Goal: Check status: Check status

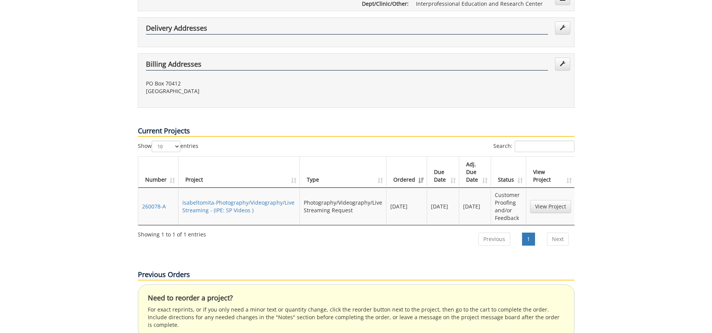
scroll to position [383, 0]
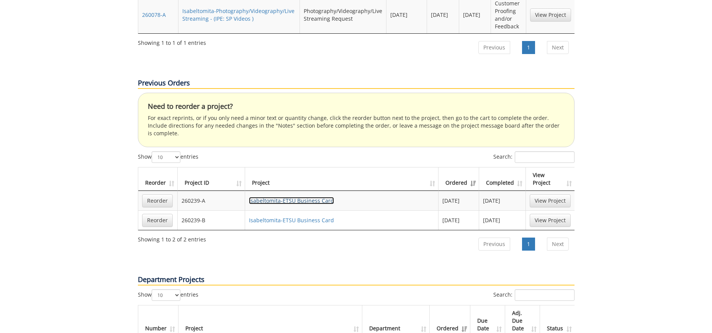
click at [309, 197] on link "Isabeltomita-ETSU Business Card" at bounding box center [291, 200] width 85 height 7
click at [322, 216] on link "Isabeltomita-ETSU Business Card" at bounding box center [291, 219] width 85 height 7
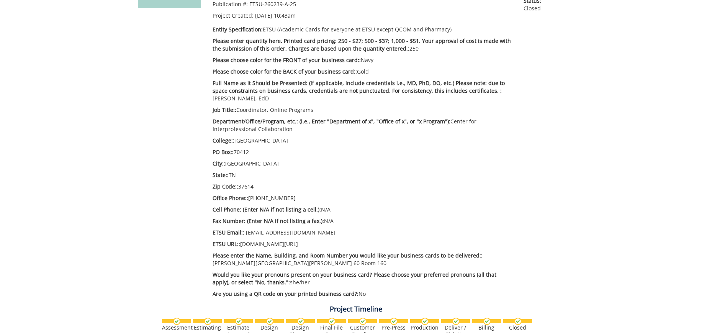
scroll to position [421, 0]
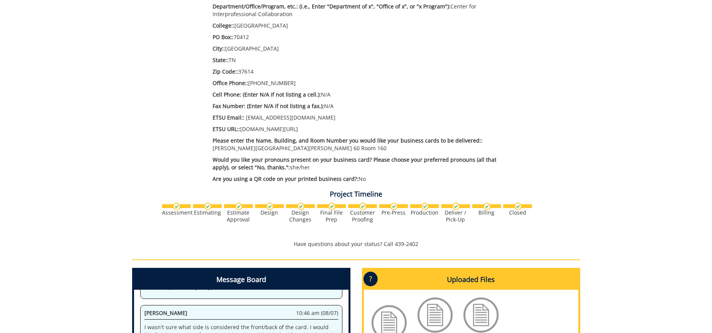
scroll to position [459, 0]
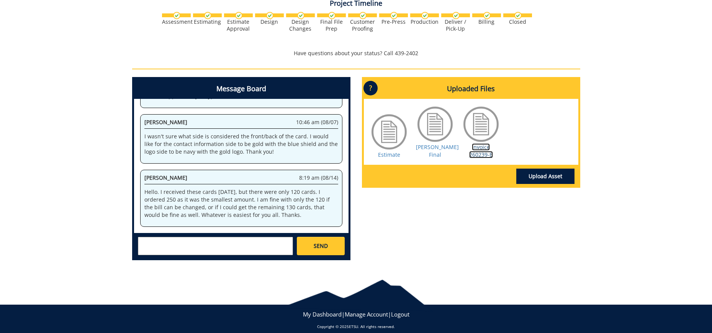
click at [484, 147] on link "Invoice 260239-B" at bounding box center [481, 150] width 24 height 15
click at [385, 151] on link "Estimate" at bounding box center [389, 154] width 22 height 7
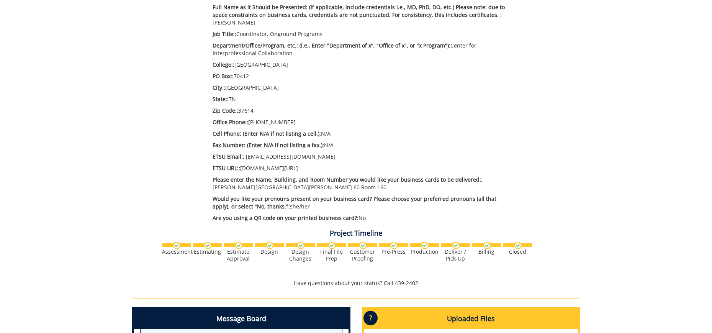
scroll to position [0, 0]
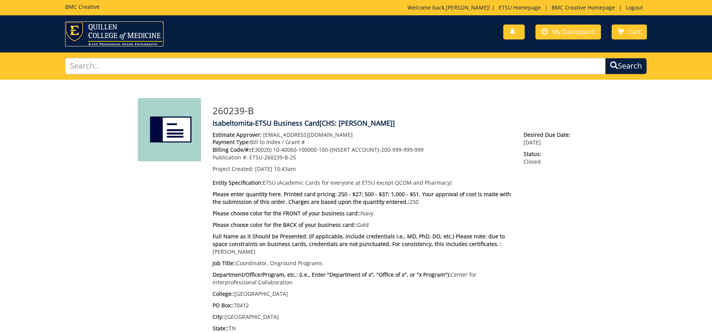
click at [120, 36] on img at bounding box center [114, 33] width 98 height 25
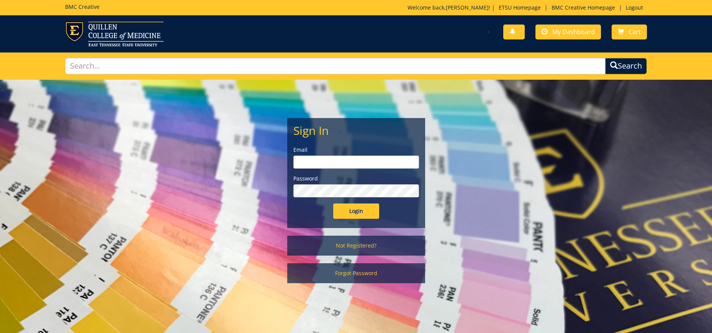
click at [356, 161] on input "email" at bounding box center [356, 161] width 126 height 13
type input "tomitai@etsu.edu"
click at [333, 203] on input "Login" at bounding box center [356, 210] width 46 height 15
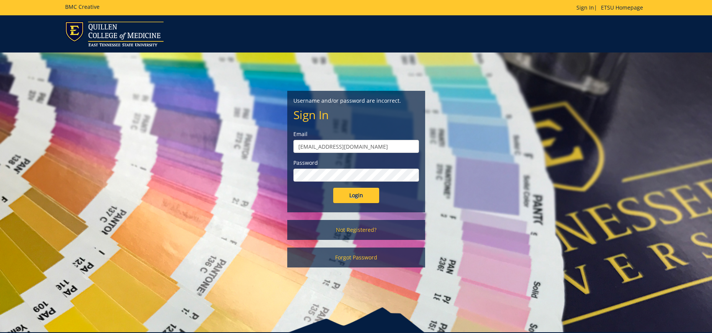
click at [333, 188] on input "Login" at bounding box center [356, 195] width 46 height 15
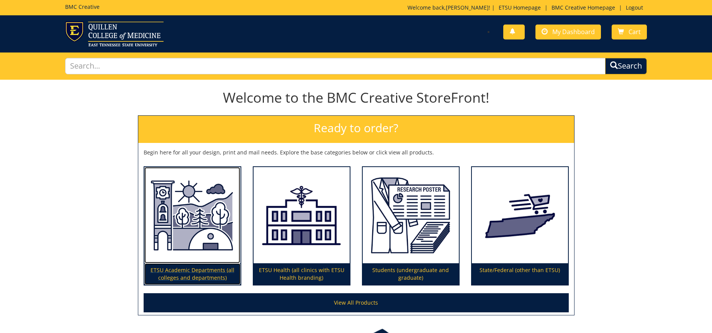
click at [155, 260] on img at bounding box center [192, 215] width 96 height 97
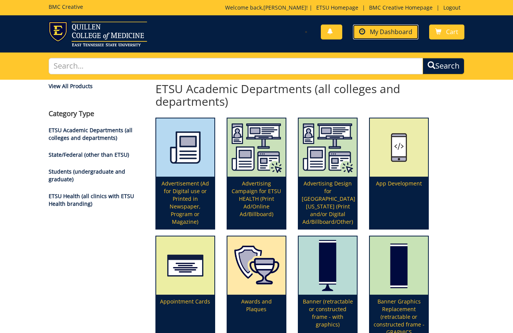
click at [405, 36] on span "My Dashboard" at bounding box center [391, 32] width 43 height 8
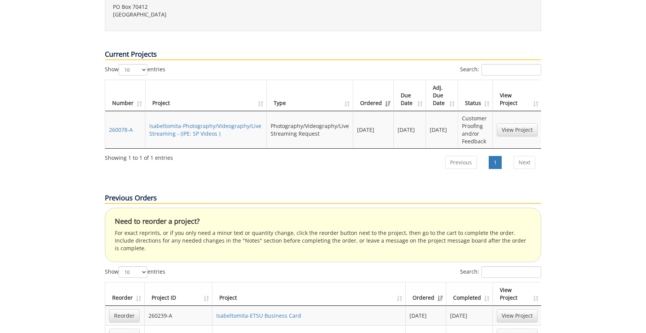
scroll to position [460, 0]
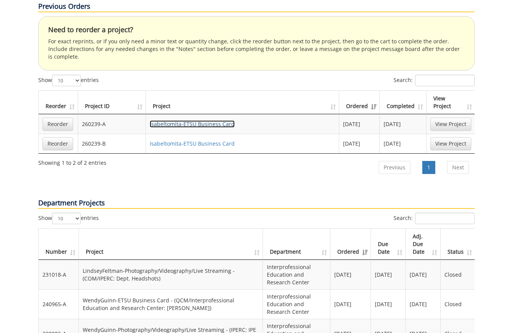
click at [188, 120] on link "Isabeltomita-ETSU Business Card" at bounding box center [192, 123] width 85 height 7
click at [209, 140] on link "Isabeltomita-ETSU Business Card" at bounding box center [192, 143] width 85 height 7
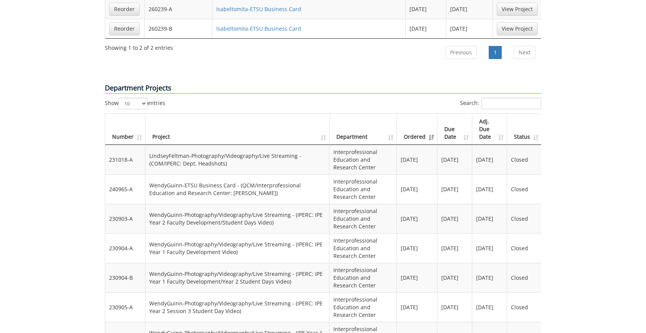
scroll to position [421, 0]
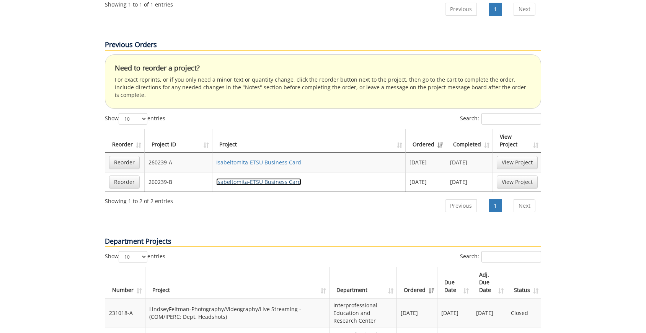
click at [259, 178] on link "Isabeltomita-ETSU Business Card" at bounding box center [258, 181] width 85 height 7
click at [232, 21] on div "Previous Orders" at bounding box center [323, 37] width 448 height 33
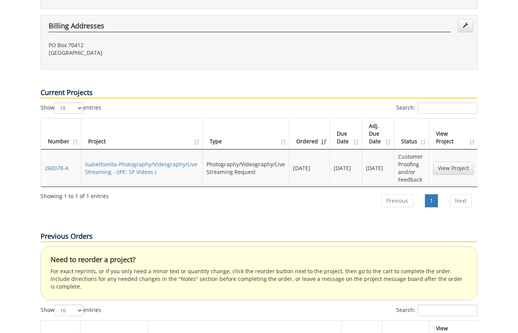
scroll to position [191, 0]
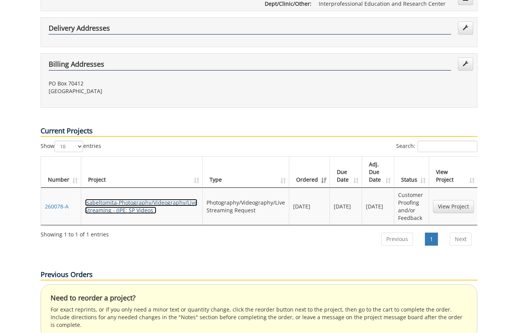
click at [154, 199] on link "Isabeltomita-Photography/Videography/Live Streaming - (IPE: SP Videos )" at bounding box center [141, 206] width 112 height 15
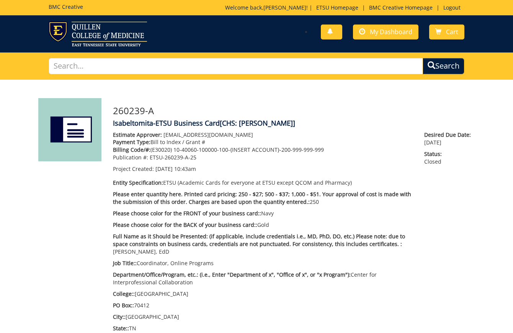
scroll to position [153, 0]
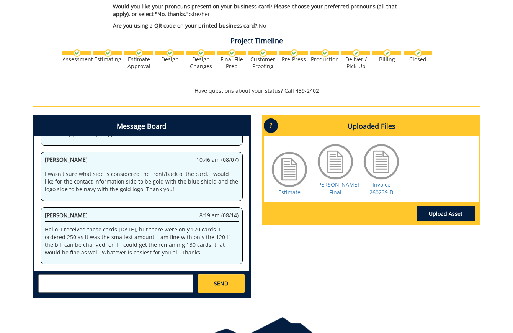
scroll to position [459, 0]
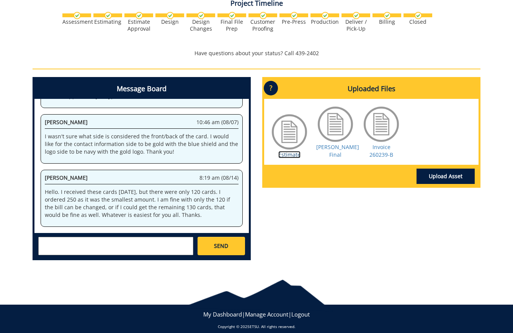
click at [291, 151] on link "Estimate" at bounding box center [289, 154] width 22 height 7
click at [375, 145] on link "Invoice 260239-B" at bounding box center [382, 150] width 24 height 15
click at [293, 151] on link "Estimate" at bounding box center [289, 154] width 22 height 7
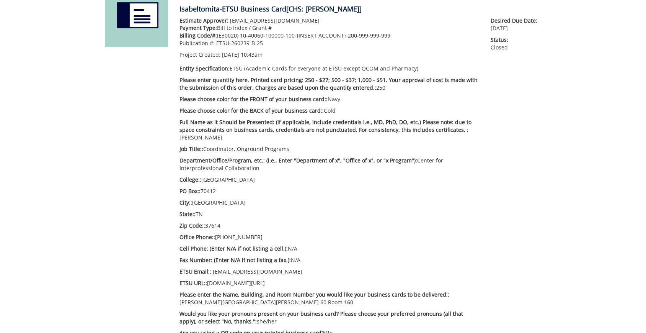
scroll to position [0, 0]
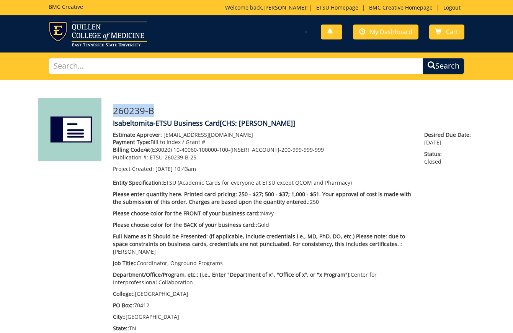
drag, startPoint x: 175, startPoint y: 113, endPoint x: 112, endPoint y: 115, distance: 63.3
click at [112, 115] on div "260239-B Isabeltomita-ETSU Business Card [CHS: Jones BC] Estimate Approver: tom…" at bounding box center [293, 276] width 373 height 357
copy h3 "260239-B"
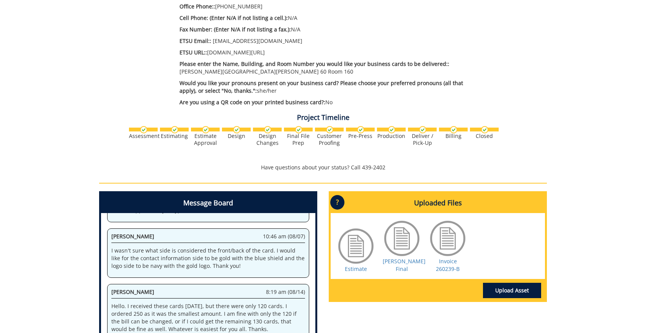
scroll to position [459, 0]
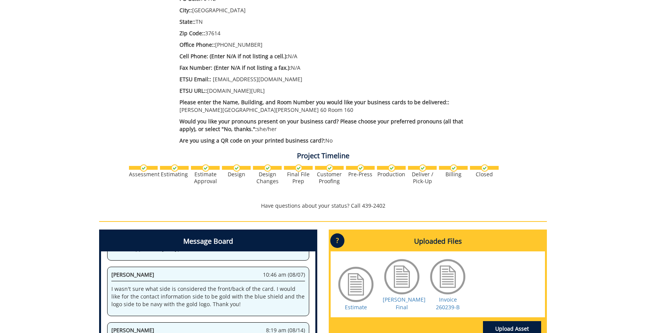
scroll to position [459, 0]
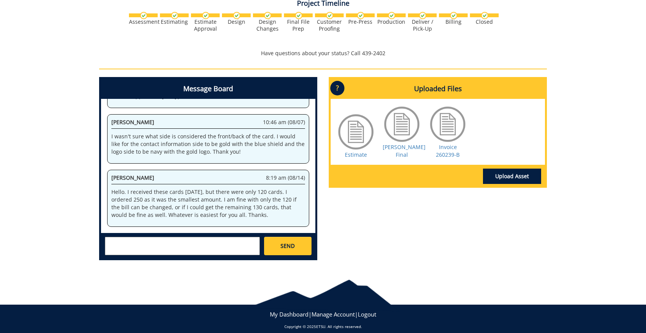
drag, startPoint x: 267, startPoint y: 209, endPoint x: 220, endPoint y: 193, distance: 49.8
click at [220, 193] on p "Hello. I received these cards [DATE], but there were only 120 cards. I ordered …" at bounding box center [208, 203] width 194 height 31
copy p "I am fine with only the 120 if the bill can be changed, or if I could get the r…"
drag, startPoint x: 254, startPoint y: 63, endPoint x: 47, endPoint y: 20, distance: 211.2
